Goal: Information Seeking & Learning: Learn about a topic

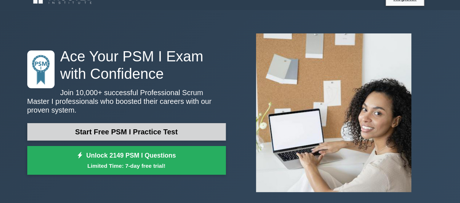
click at [138, 127] on link "Start Free PSM I Practice Test" at bounding box center [126, 131] width 198 height 17
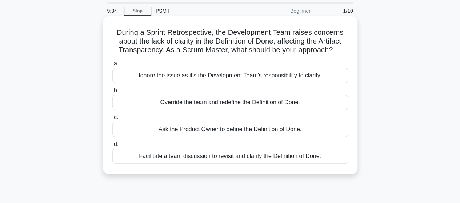
scroll to position [19, 0]
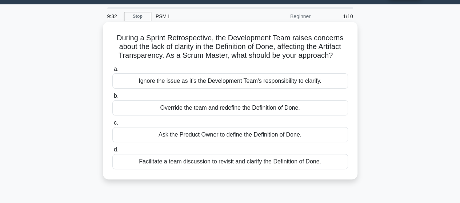
click at [160, 83] on div "Ignore the issue as it's the Development Team's responsibility to clarify." at bounding box center [230, 80] width 236 height 15
click at [112, 72] on input "a. Ignore the issue as it's the Development Team's responsibility to clarify." at bounding box center [112, 69] width 0 height 5
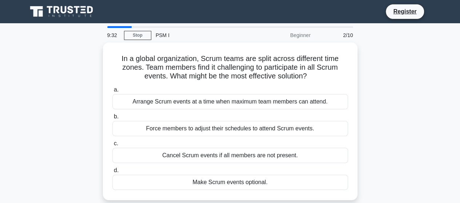
scroll to position [0, 0]
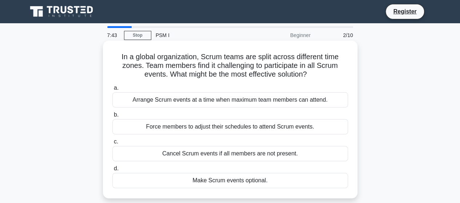
click at [220, 100] on div "Arrange Scrum events at a time when maximum team members can attend." at bounding box center [230, 99] width 236 height 15
click at [112, 91] on input "a. Arrange Scrum events at a time when maximum team members can attend." at bounding box center [112, 88] width 0 height 5
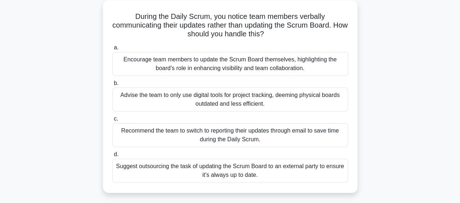
scroll to position [43, 0]
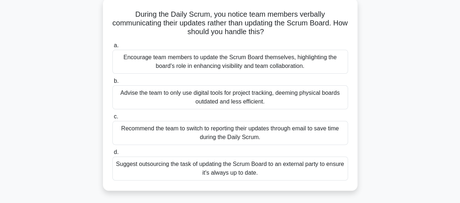
click at [250, 98] on div "Advise the team to only use digital tools for project tracking, deeming physica…" at bounding box center [230, 97] width 236 height 24
click at [112, 84] on input "b. Advise the team to only use digital tools for project tracking, deeming phys…" at bounding box center [112, 81] width 0 height 5
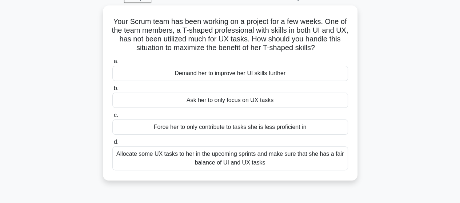
scroll to position [37, 0]
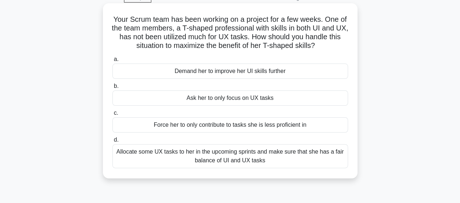
click at [246, 126] on div "Force her to only contribute to tasks she is less proficient in" at bounding box center [230, 124] width 236 height 15
click at [112, 116] on input "c. Force her to only contribute to tasks she is less proficient in" at bounding box center [112, 113] width 0 height 5
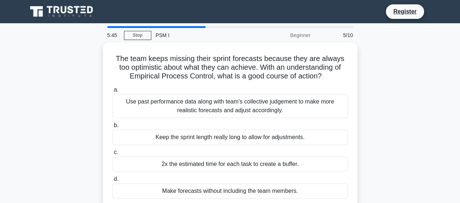
scroll to position [27, 0]
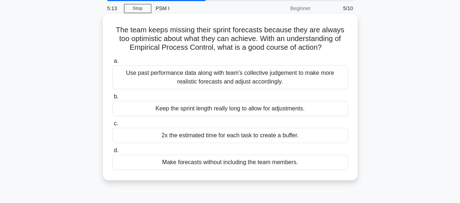
click at [238, 112] on div "Keep the sprint length really long to allow for adjustments." at bounding box center [230, 108] width 236 height 15
click at [112, 99] on input "b. Keep the sprint length really long to allow for adjustments." at bounding box center [112, 97] width 0 height 5
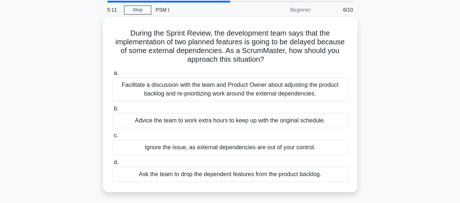
scroll to position [26, 0]
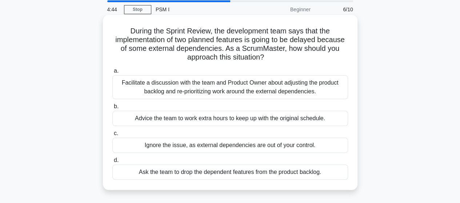
click at [251, 90] on div "Facilitate a discussion with the team and Product Owner about adjusting the pro…" at bounding box center [230, 87] width 236 height 24
click at [112, 73] on input "a. Facilitate a discussion with the team and Product Owner about adjusting the …" at bounding box center [112, 71] width 0 height 5
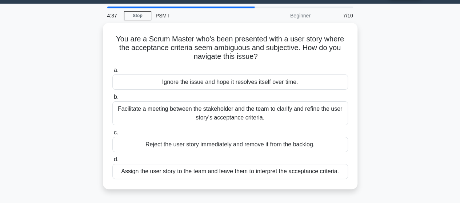
scroll to position [14, 0]
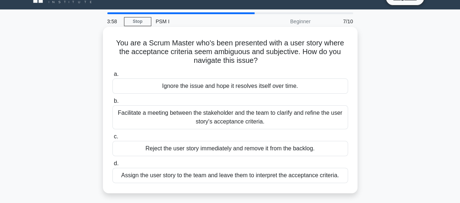
click at [279, 118] on div "Facilitate a meeting between the stakeholder and the team to clarify and refine…" at bounding box center [230, 117] width 236 height 24
click at [112, 104] on input "b. Facilitate a meeting between the stakeholder and the team to clarify and ref…" at bounding box center [112, 101] width 0 height 5
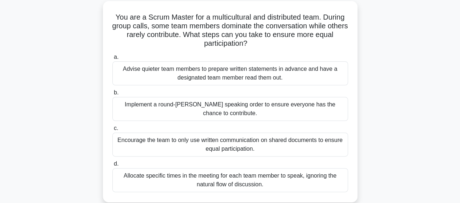
scroll to position [42, 0]
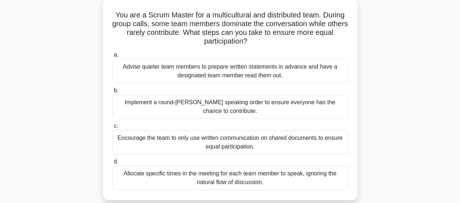
click at [267, 173] on div "Allocate specific times in the meeting for each team member to speak, ignoring …" at bounding box center [230, 178] width 236 height 24
click at [112, 164] on input "d. Allocate specific times in the meeting for each team member to speak, ignori…" at bounding box center [112, 162] width 0 height 5
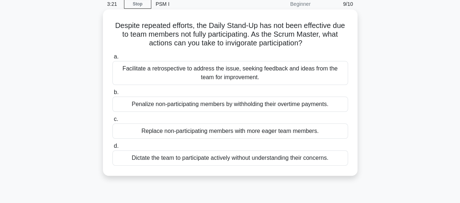
scroll to position [32, 0]
click at [236, 130] on div "Replace non-participating members with more eager team members." at bounding box center [230, 130] width 236 height 15
click at [112, 121] on input "c. Replace non-participating members with more eager team members." at bounding box center [112, 119] width 0 height 5
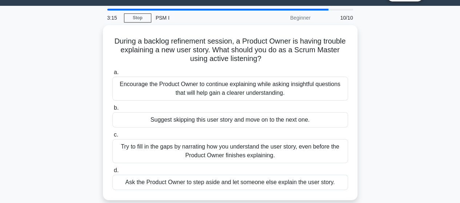
scroll to position [25, 0]
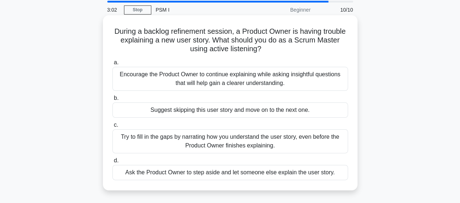
click at [228, 145] on div "Try to fill in the gaps by narrating how you understand the user story, even be…" at bounding box center [230, 141] width 236 height 24
click at [112, 128] on input "c. Try to fill in the gaps by narrating how you understand the user story, even…" at bounding box center [112, 125] width 0 height 5
